Goal: Task Accomplishment & Management: Manage account settings

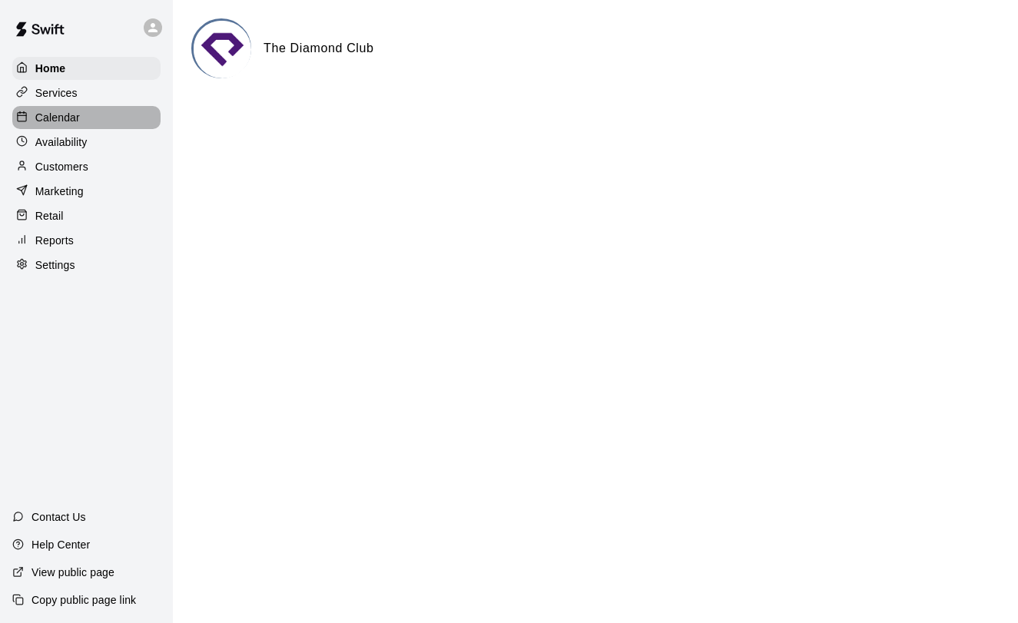
click at [88, 118] on div "Calendar" at bounding box center [86, 117] width 148 height 23
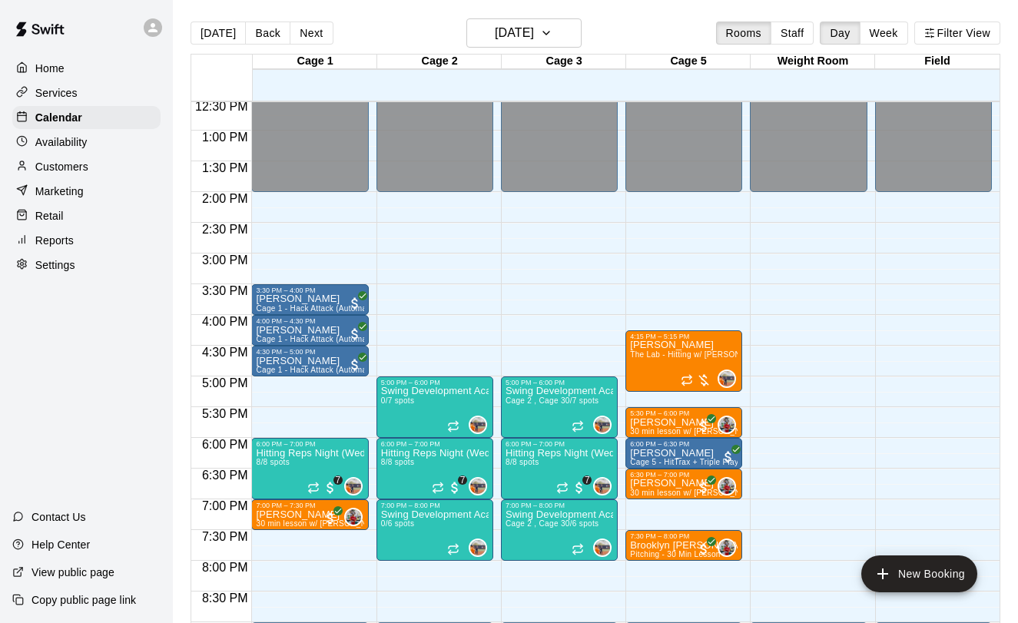
scroll to position [814, 0]
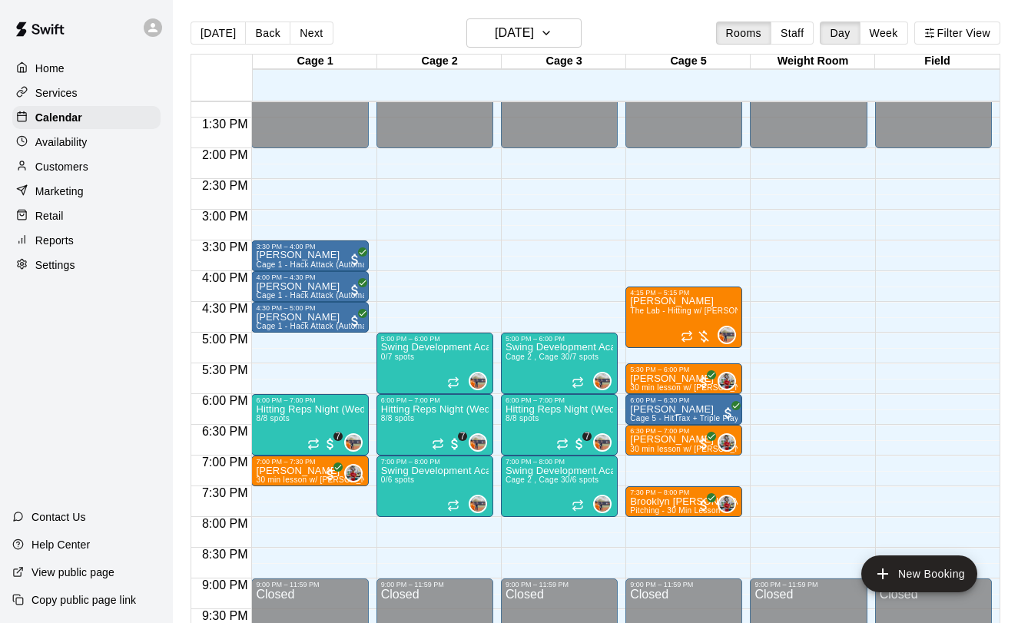
drag, startPoint x: 253, startPoint y: 519, endPoint x: 507, endPoint y: 549, distance: 256.1
click at [507, 549] on div "12:00 AM 12:30 AM 1:00 AM 1:30 AM 2:00 AM 2:30 AM 3:00 AM 3:30 AM 4:00 AM 4:30 …" at bounding box center [595, 371] width 808 height 540
drag, startPoint x: 253, startPoint y: 518, endPoint x: 334, endPoint y: 556, distance: 90.0
click at [334, 556] on div "12:00 AM – 2:00 PM Closed 3:30 PM – 4:00 PM [PERSON_NAME] Cage 1 - Hack Attack …" at bounding box center [309, 25] width 117 height 1475
click at [330, 529] on div "12:00 AM – 2:00 PM Closed 3:30 PM – 4:00 PM [PERSON_NAME] Cage 1 - Hack Attack …" at bounding box center [309, 25] width 117 height 1475
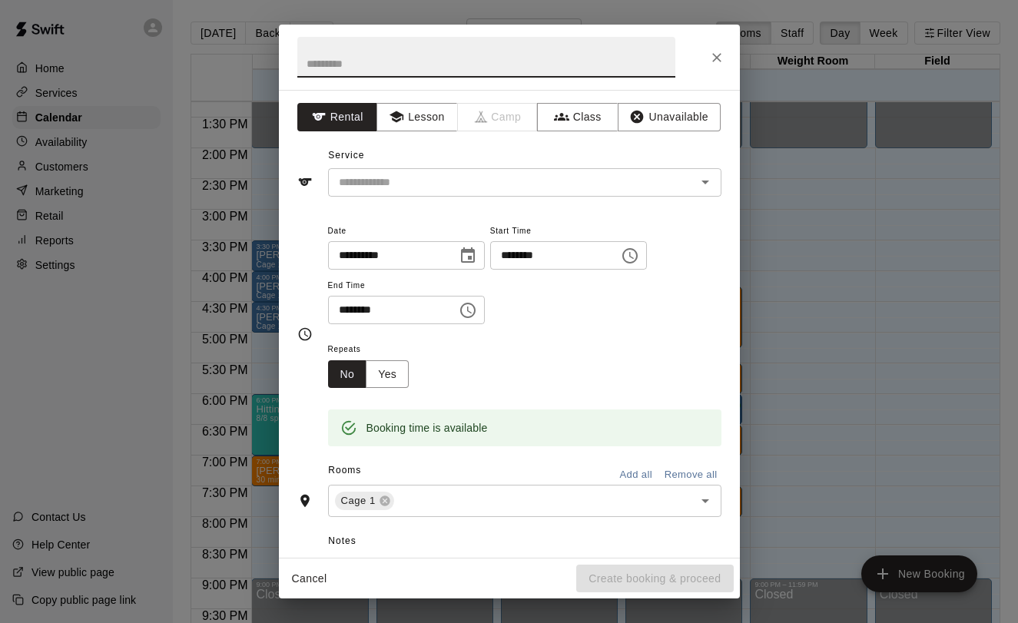
click at [373, 309] on input "********" at bounding box center [387, 310] width 118 height 28
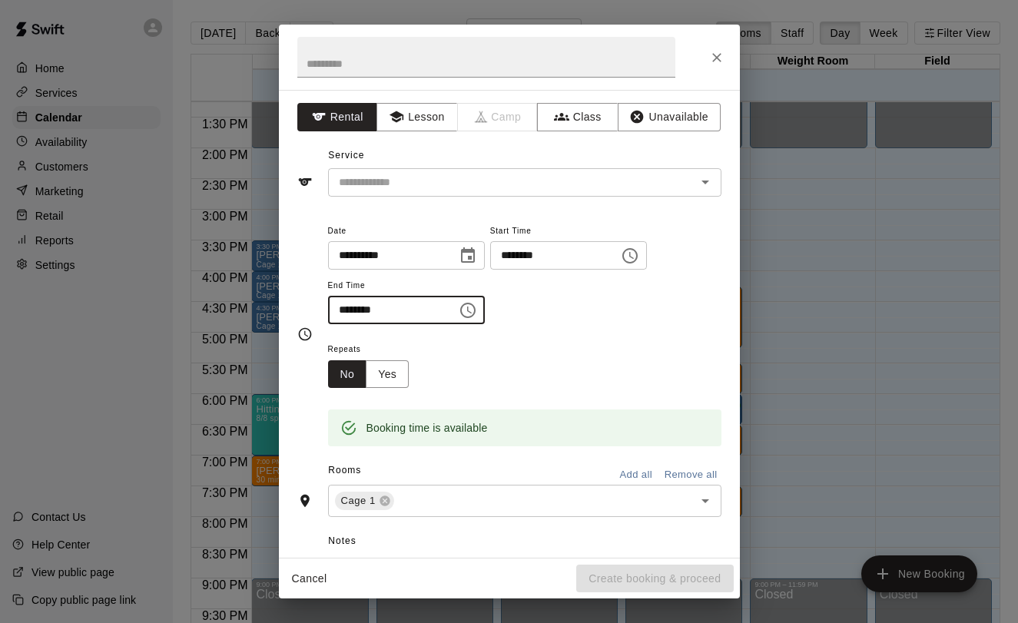
click at [403, 308] on input "********" at bounding box center [387, 310] width 118 height 28
click at [463, 308] on icon "Choose time, selected time is 8:30 PM" at bounding box center [468, 310] width 18 height 18
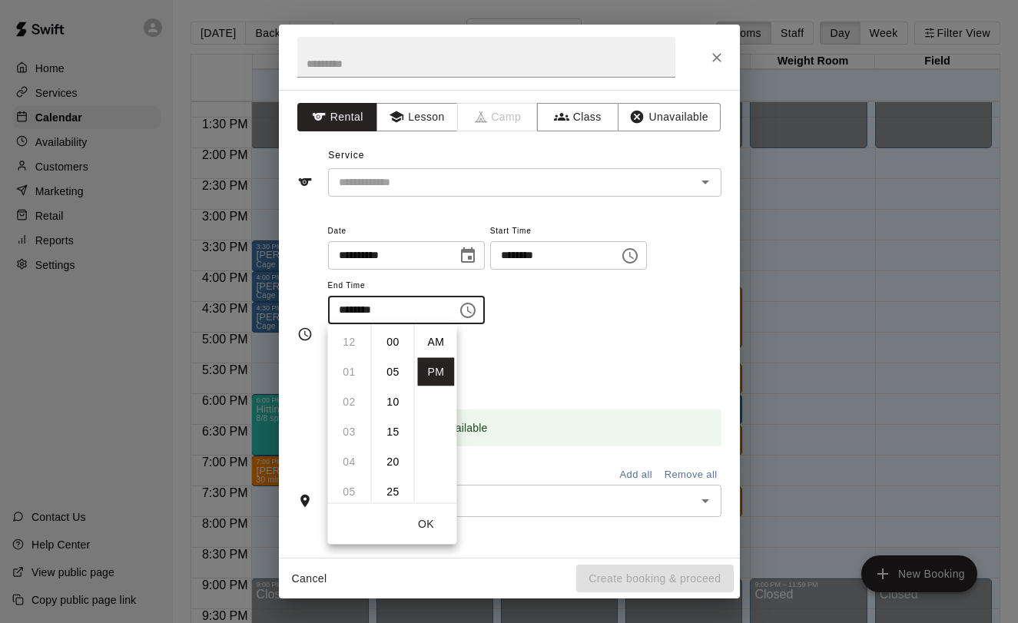
scroll to position [28, 0]
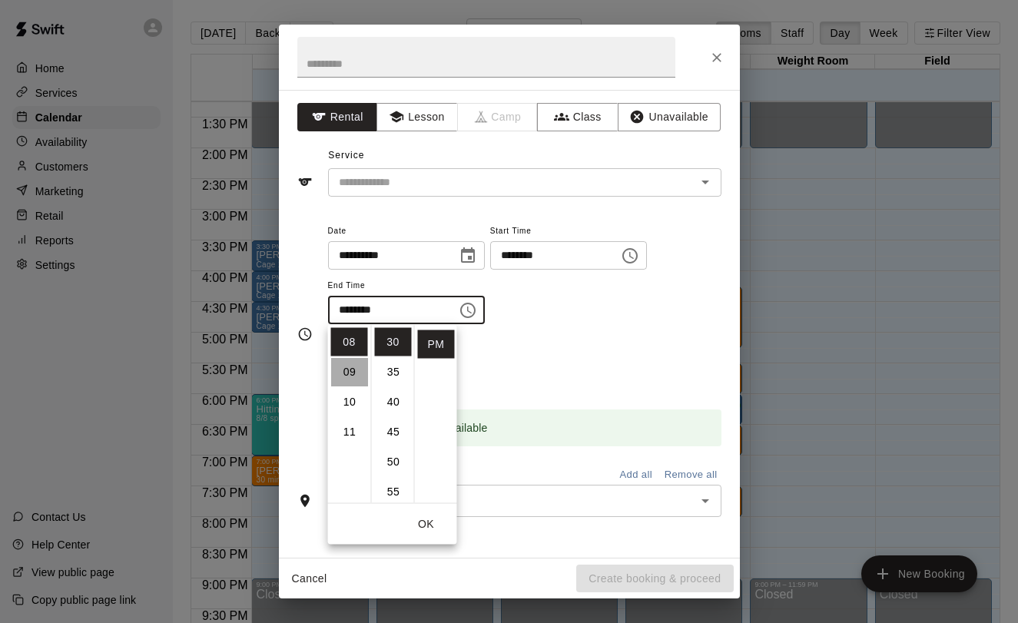
click at [350, 373] on li "09" at bounding box center [349, 372] width 37 height 28
click at [394, 343] on li "00" at bounding box center [393, 342] width 37 height 28
type input "********"
click at [426, 520] on button "OK" at bounding box center [426, 524] width 49 height 28
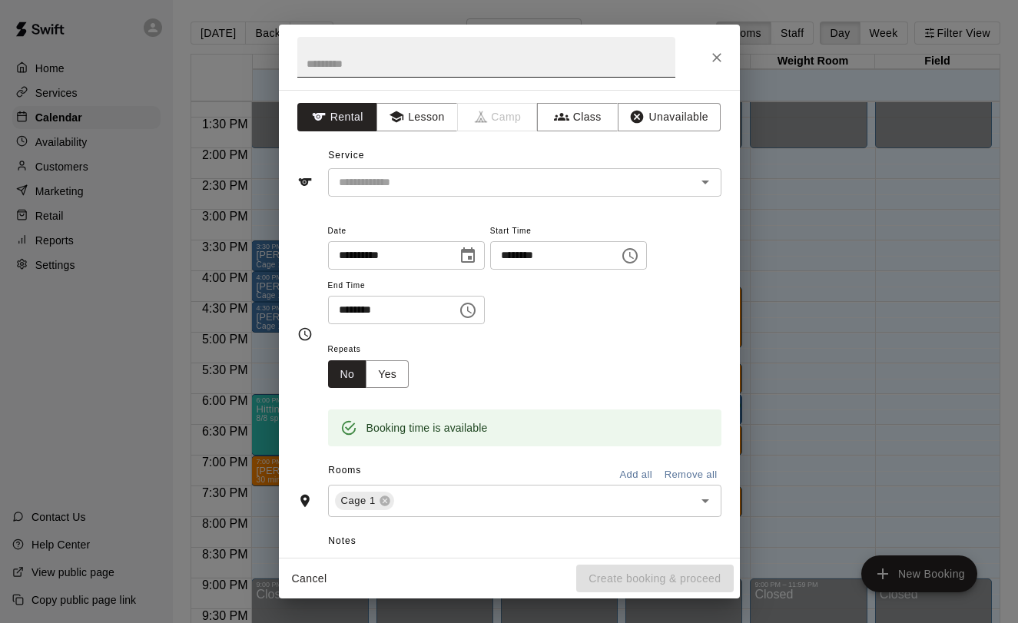
click at [443, 62] on input "text" at bounding box center [486, 57] width 378 height 41
type input "**********"
click at [651, 472] on button "Add all" at bounding box center [636, 475] width 49 height 24
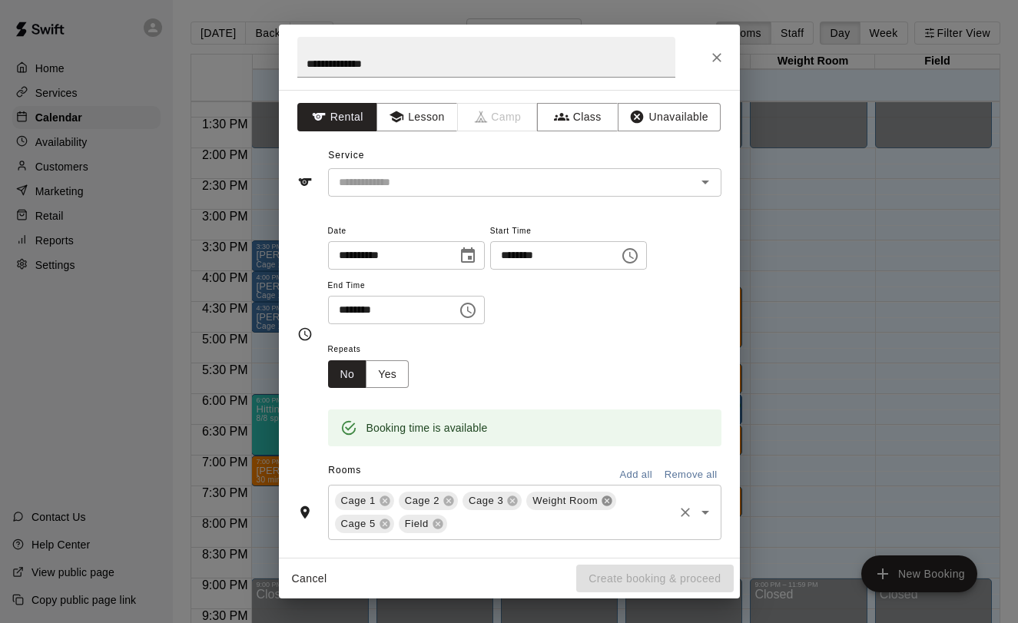
click at [601, 504] on icon at bounding box center [607, 501] width 12 height 12
click at [631, 502] on icon at bounding box center [630, 501] width 12 height 12
click at [575, 501] on icon at bounding box center [577, 501] width 10 height 10
click at [535, 174] on input "text" at bounding box center [502, 182] width 339 height 19
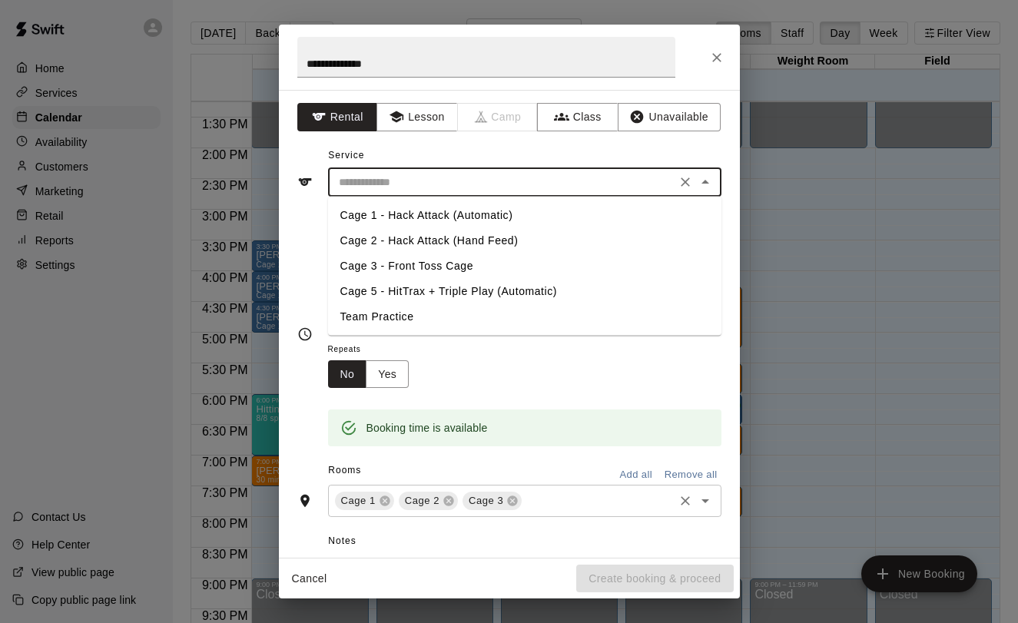
click at [507, 238] on li "Cage 2 - Hack Attack (Hand Feed)" at bounding box center [524, 240] width 393 height 25
type input "**********"
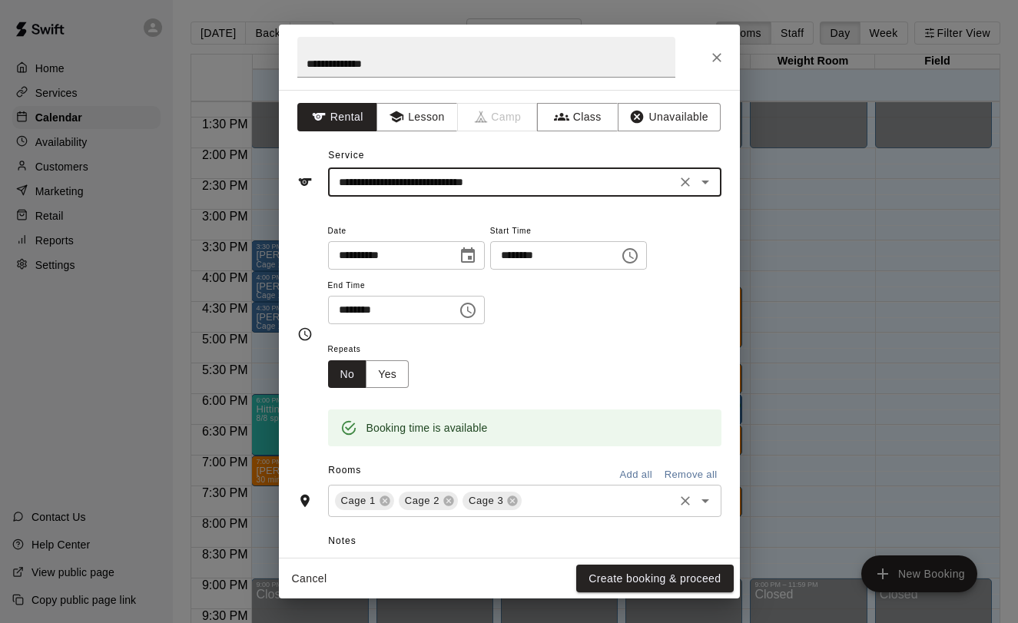
scroll to position [207, 0]
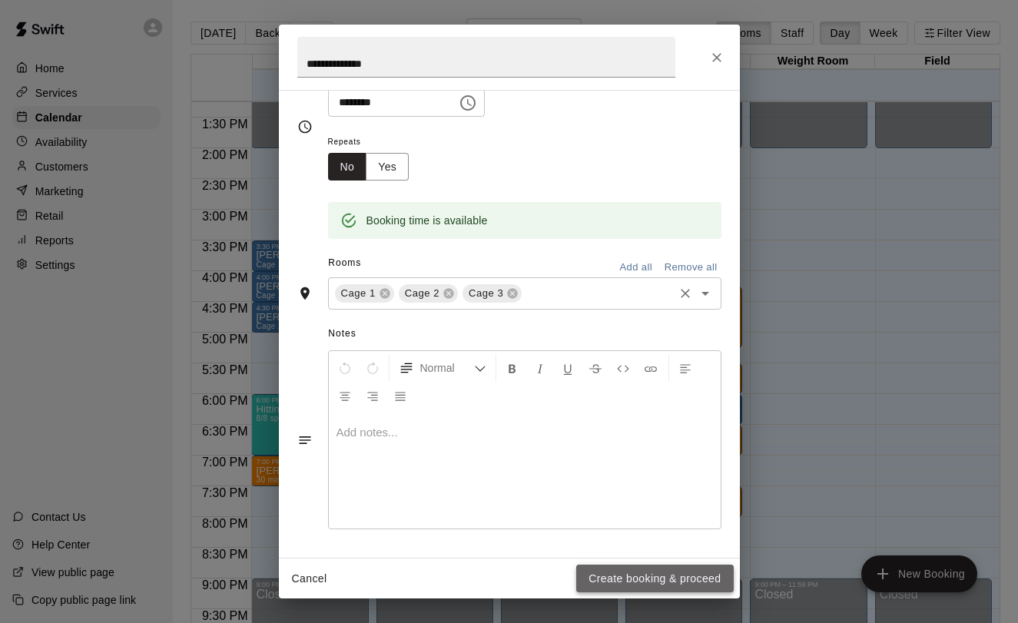
click at [603, 575] on button "Create booking & proceed" at bounding box center [654, 579] width 157 height 28
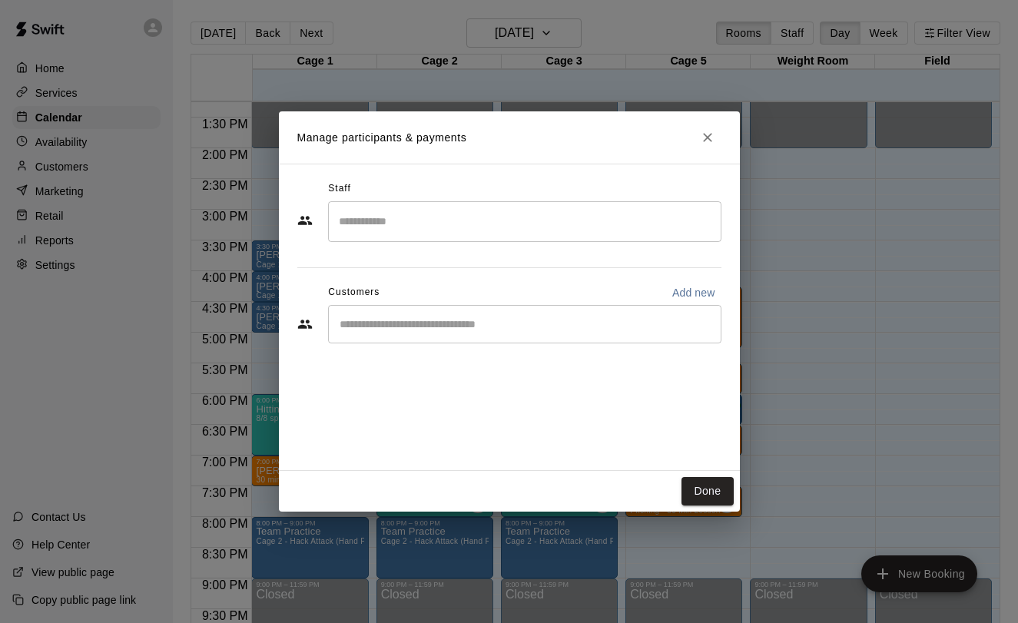
click at [529, 229] on input "Search staff" at bounding box center [525, 221] width 380 height 27
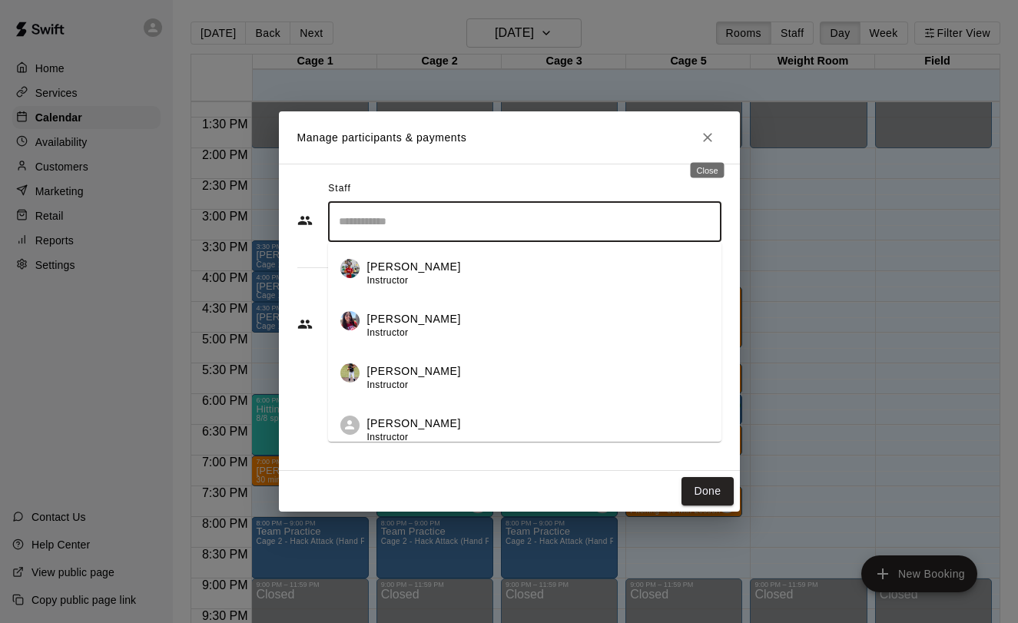
click at [708, 136] on icon "Close" at bounding box center [707, 137] width 9 height 9
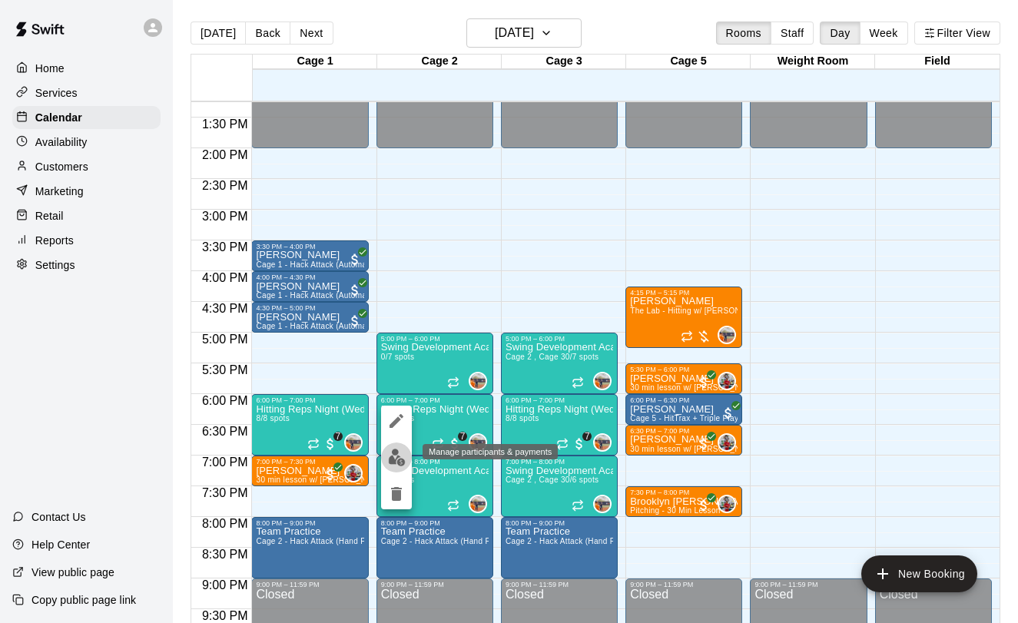
click at [391, 456] on img "edit" at bounding box center [397, 458] width 18 height 18
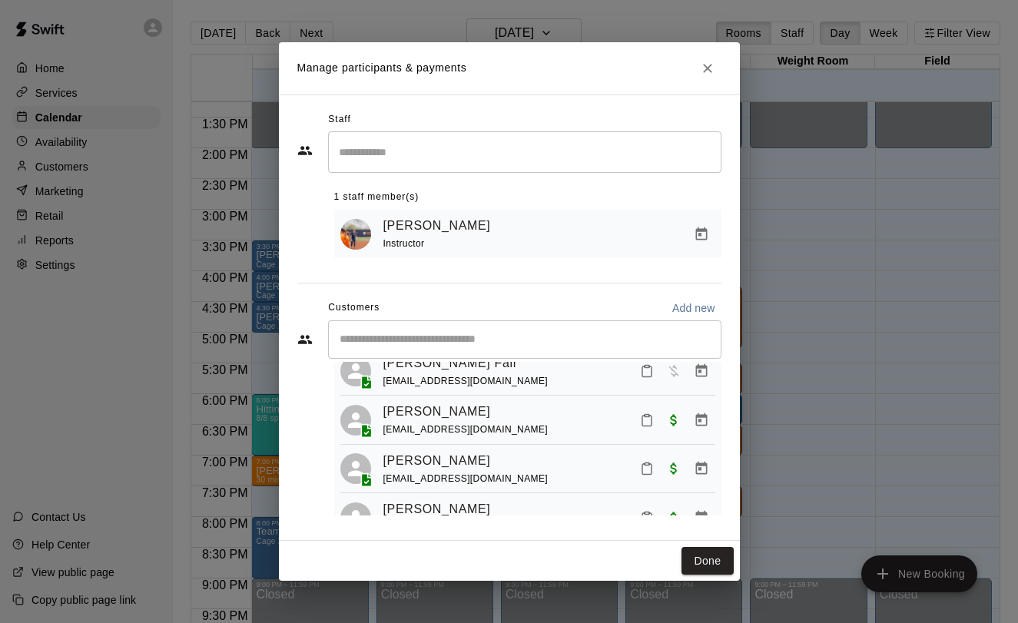
scroll to position [0, 0]
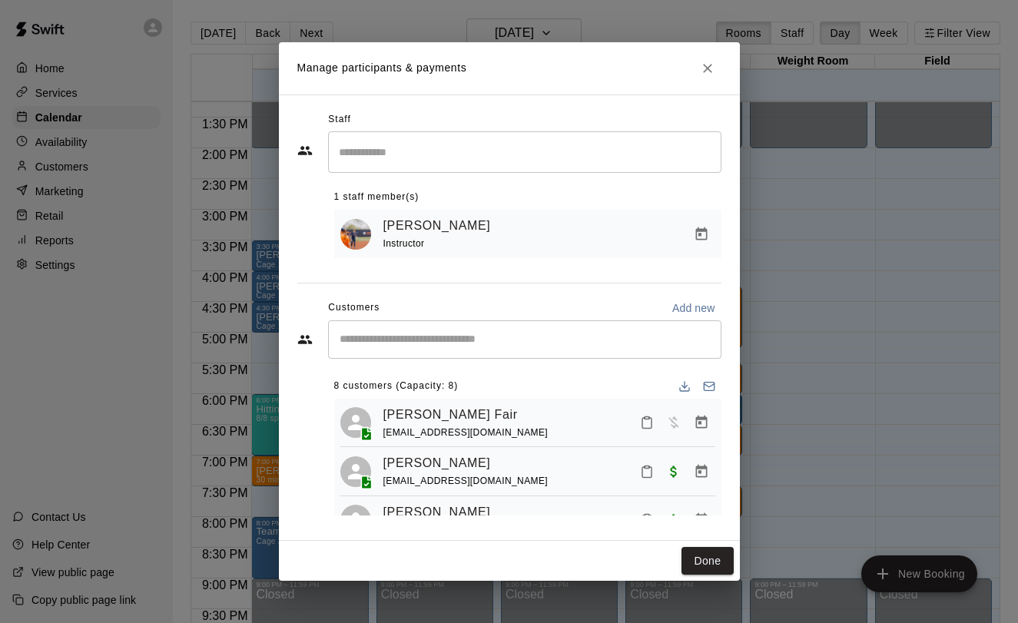
click at [702, 67] on icon "Close" at bounding box center [707, 68] width 15 height 15
